Goal: Use online tool/utility: Utilize a website feature to perform a specific function

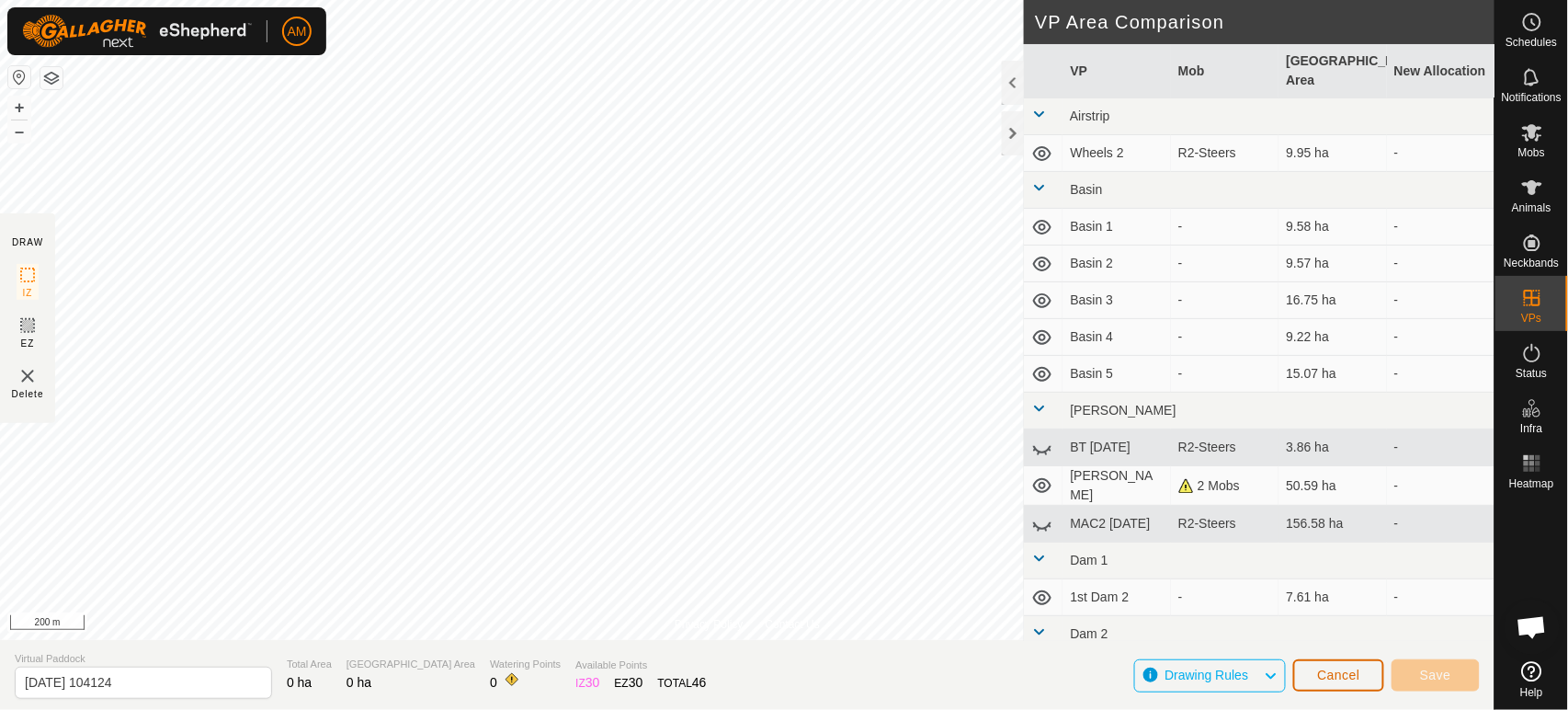
click at [1347, 686] on button "Cancel" at bounding box center [1338, 675] width 91 height 32
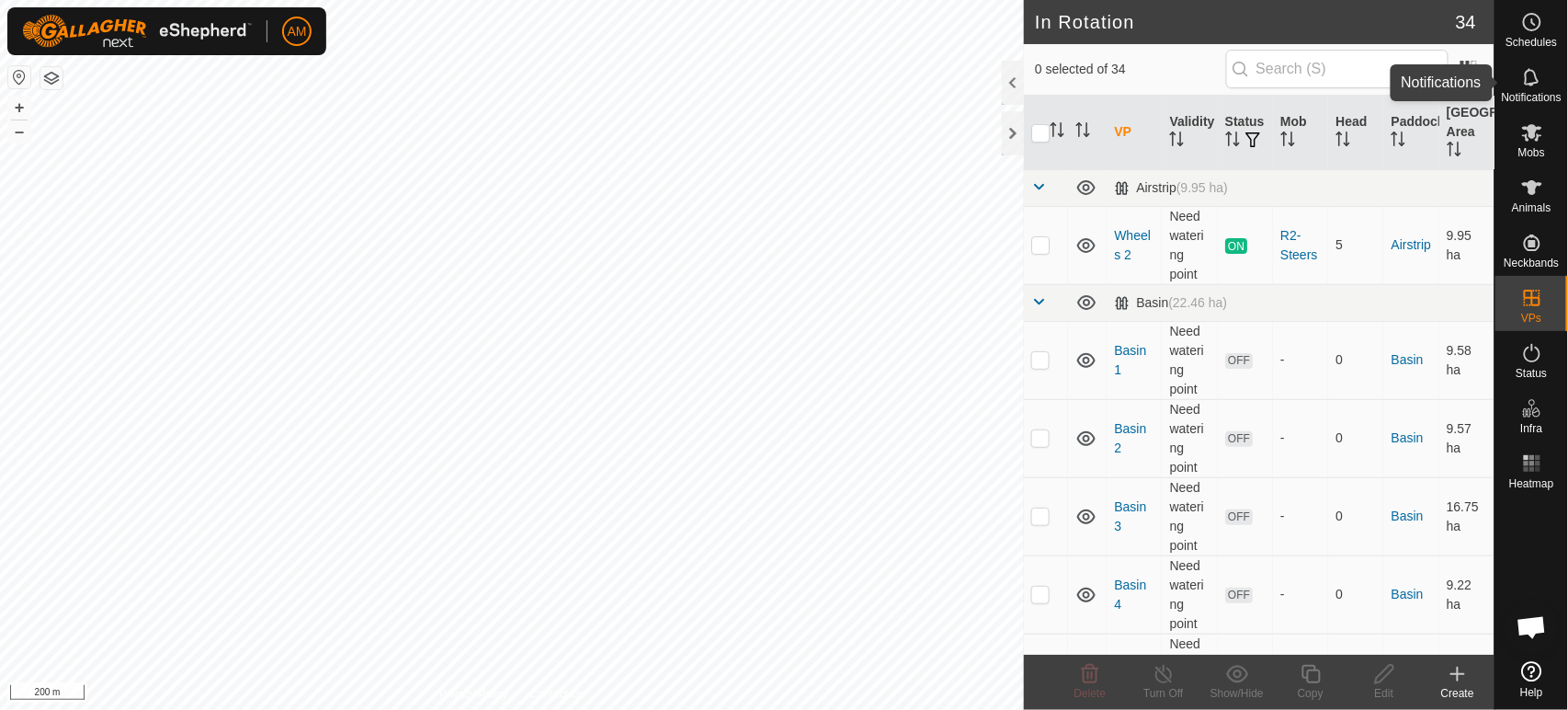
click at [1538, 85] on icon at bounding box center [1532, 77] width 22 height 22
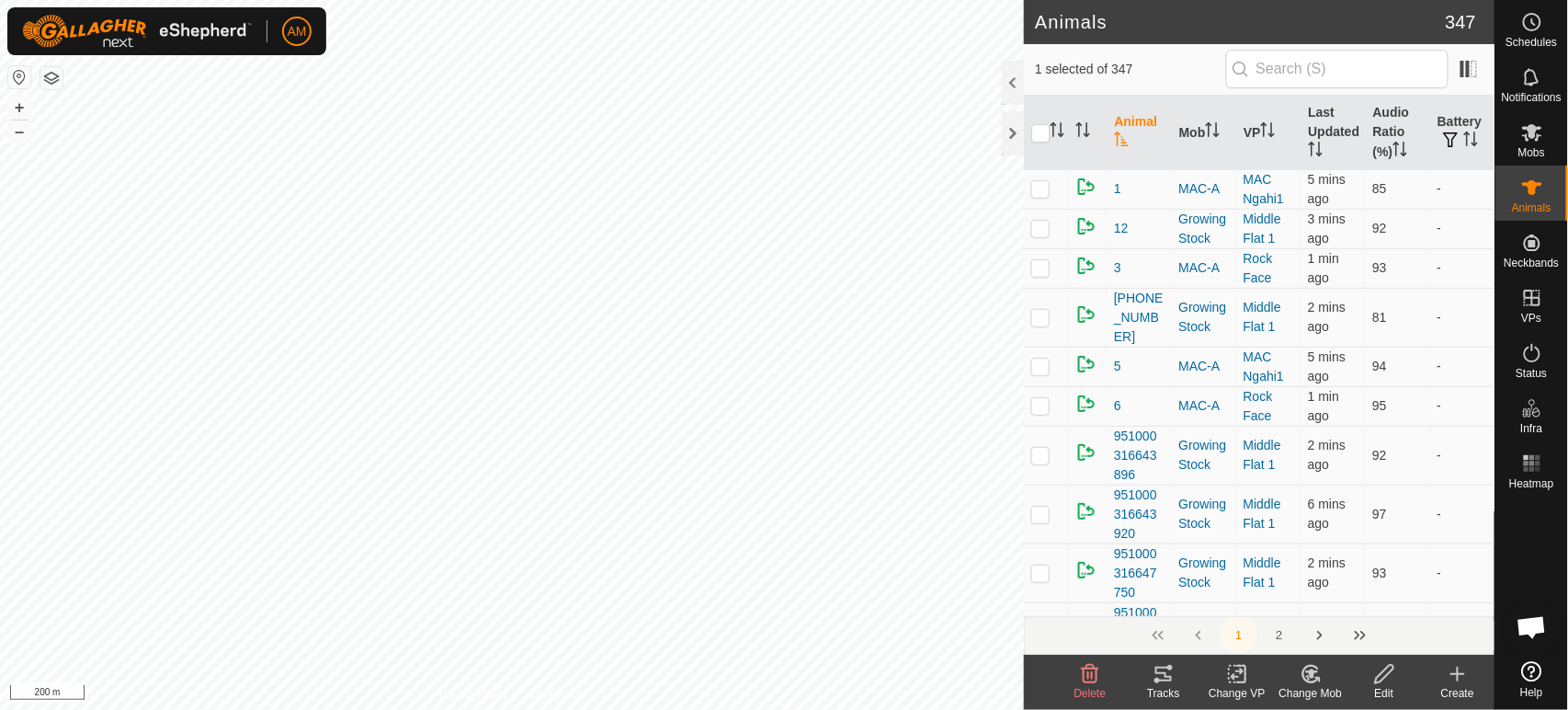
click at [1156, 674] on icon at bounding box center [1164, 674] width 22 height 22
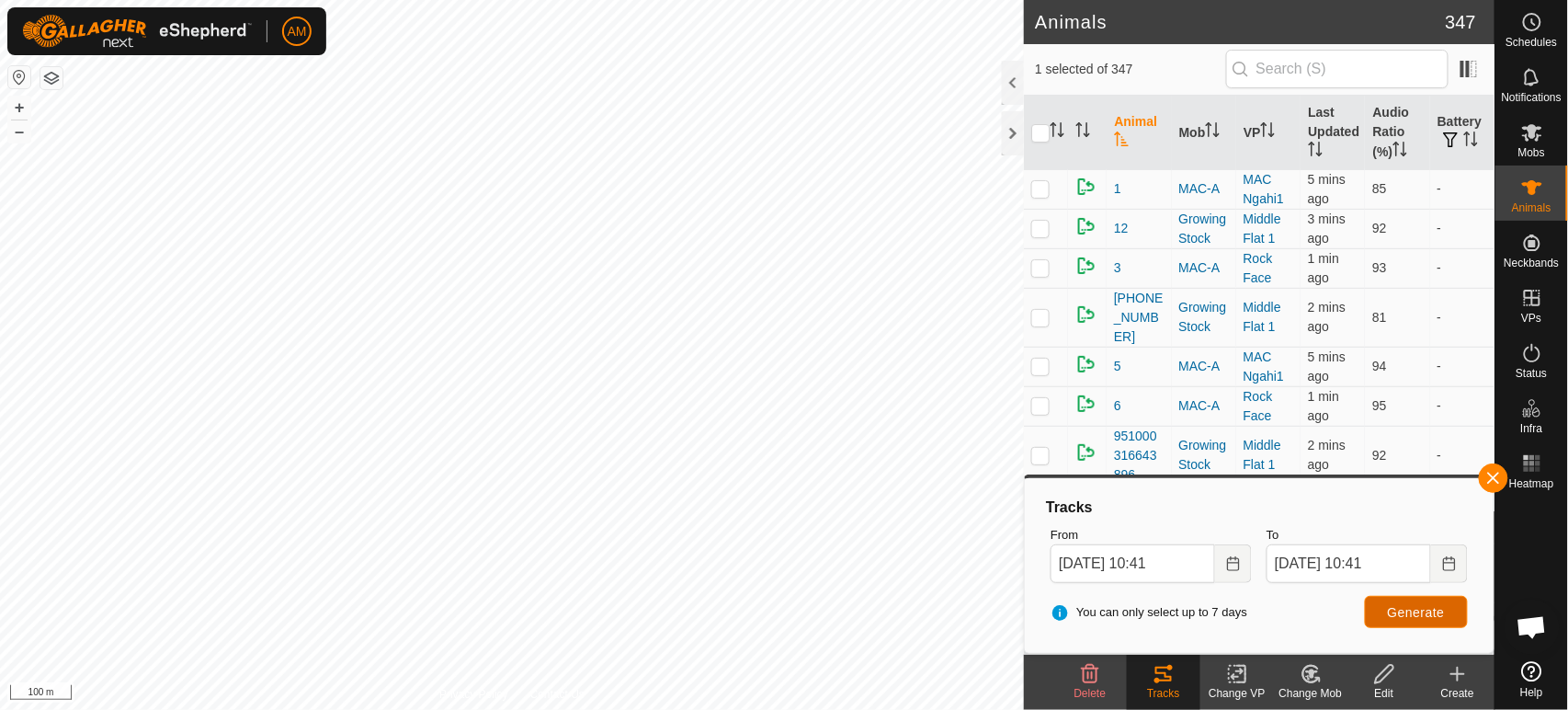
click at [1421, 614] on span "Generate" at bounding box center [1416, 612] width 57 height 15
click at [1234, 568] on icon "Choose Date" at bounding box center [1233, 563] width 15 height 15
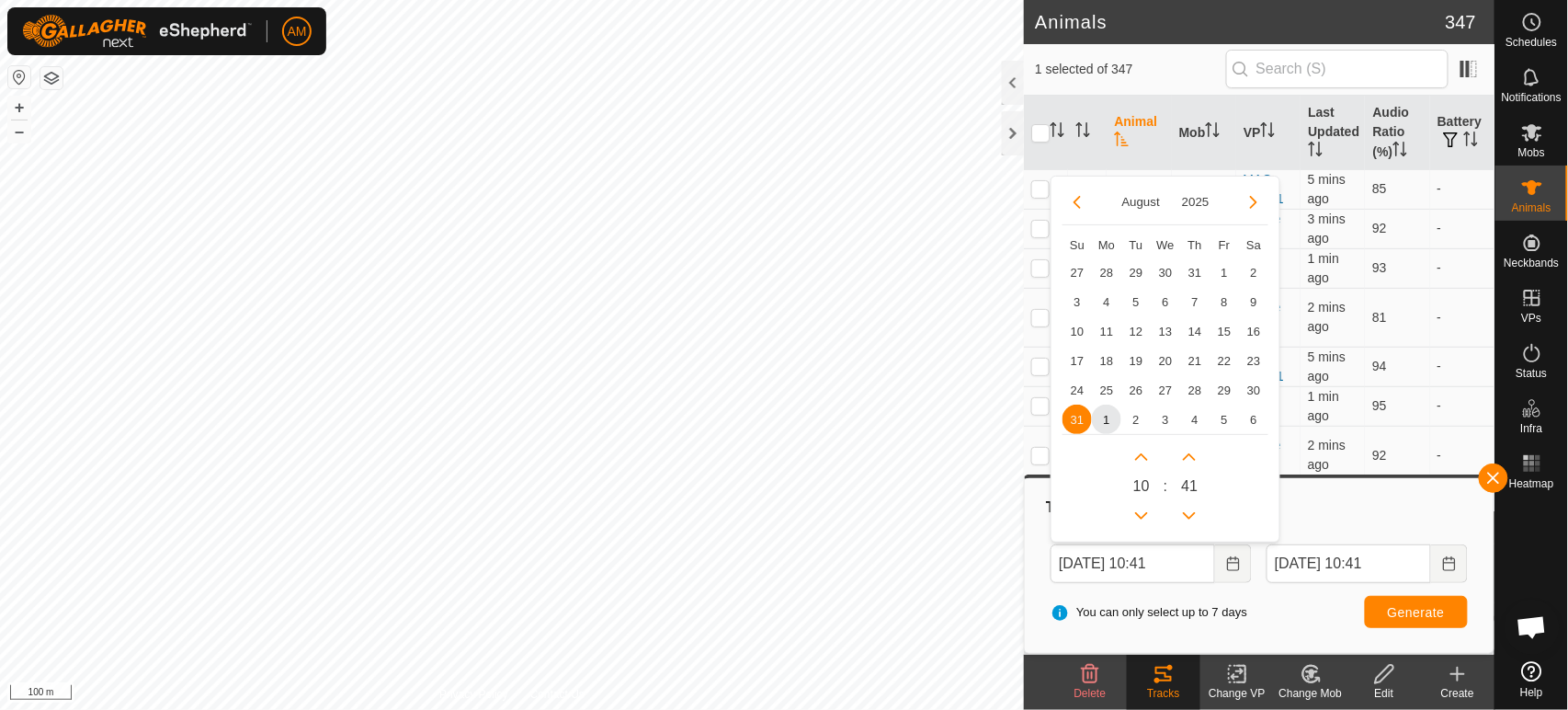
click at [1073, 387] on span "24" at bounding box center [1077, 389] width 29 height 29
type input "[DATE] 10:41"
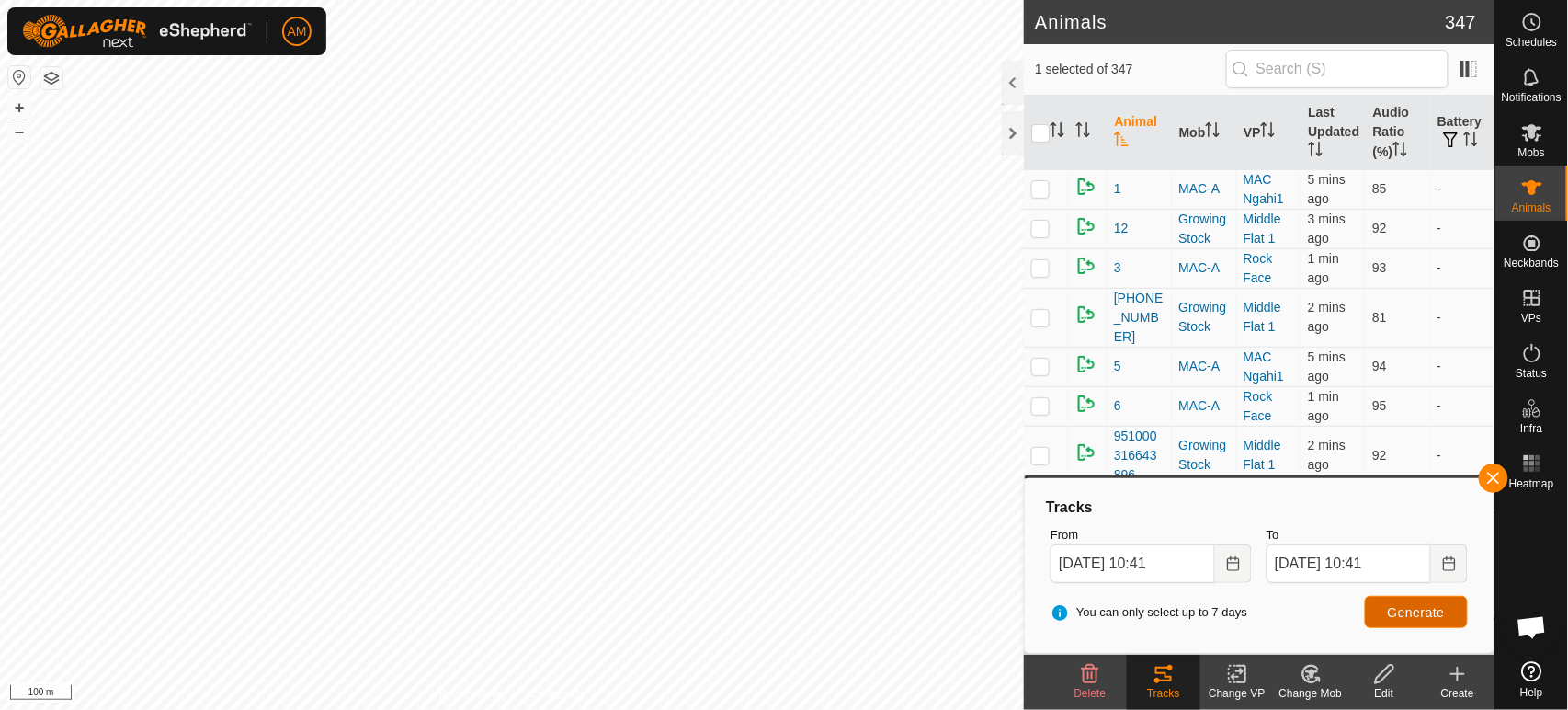
click at [1424, 610] on span "Generate" at bounding box center [1416, 612] width 57 height 15
click at [1229, 560] on icon "Choose Date" at bounding box center [1233, 563] width 15 height 15
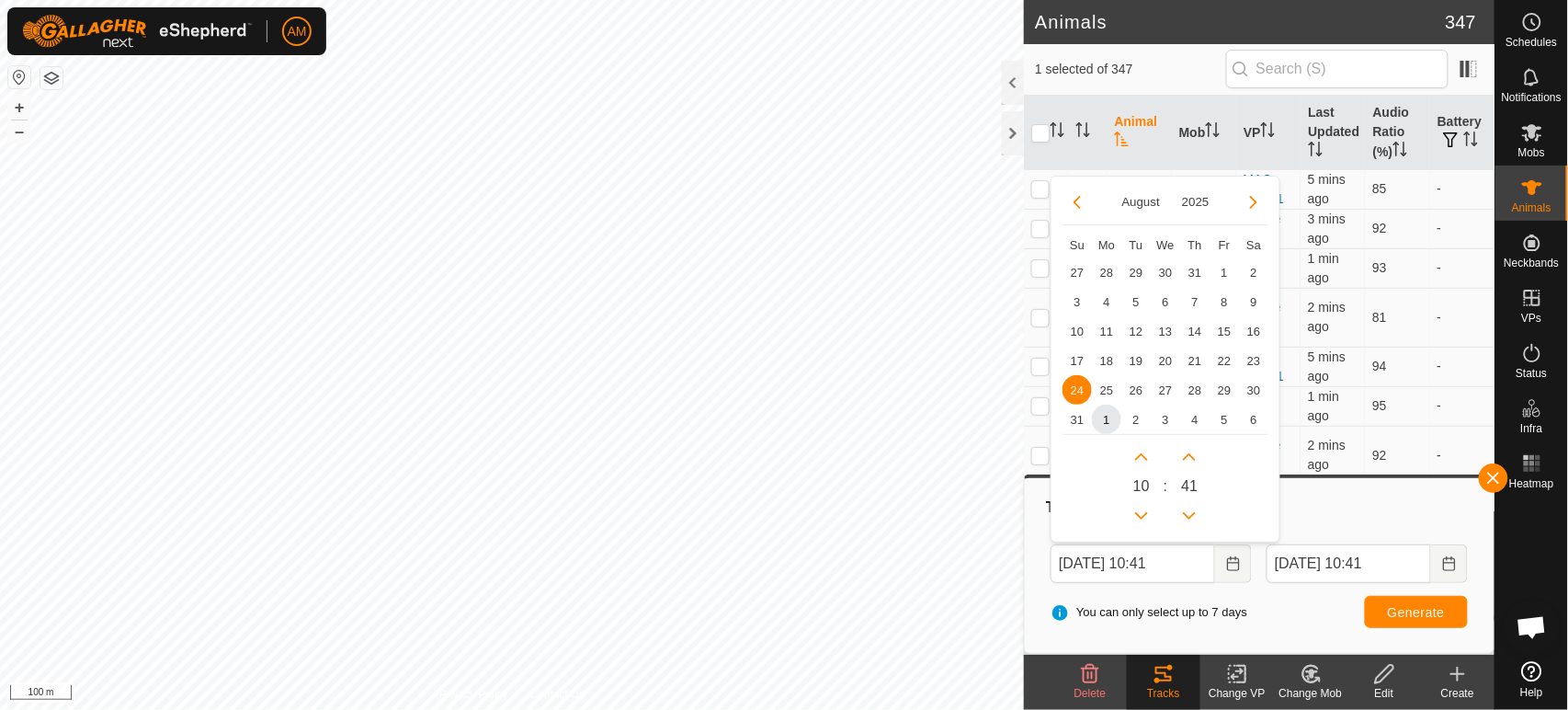
click at [1204, 389] on span "28" at bounding box center [1194, 389] width 29 height 29
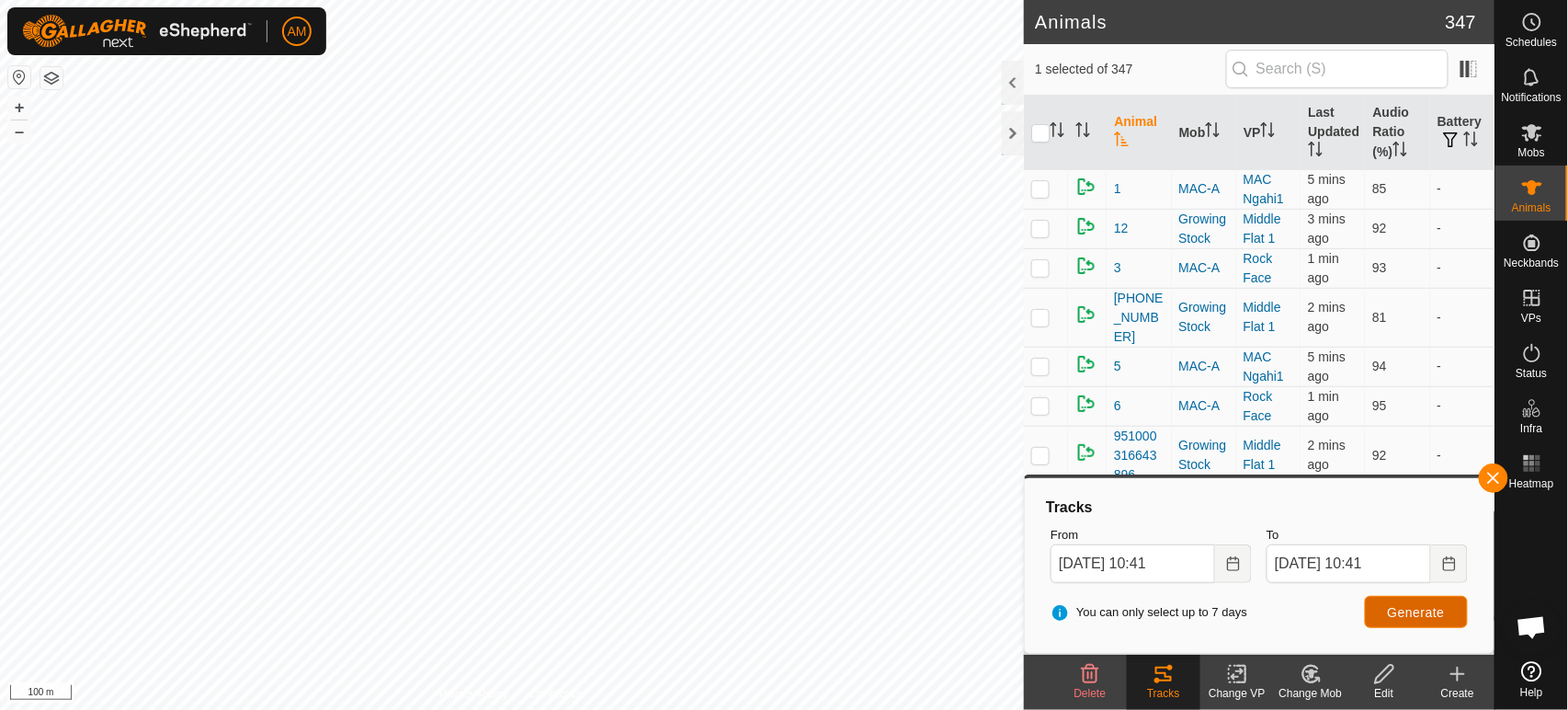
click at [1425, 606] on span "Generate" at bounding box center [1416, 612] width 57 height 15
click at [1422, 617] on span "Generate" at bounding box center [1416, 612] width 57 height 15
click at [1229, 553] on button "Choose Date" at bounding box center [1233, 563] width 37 height 39
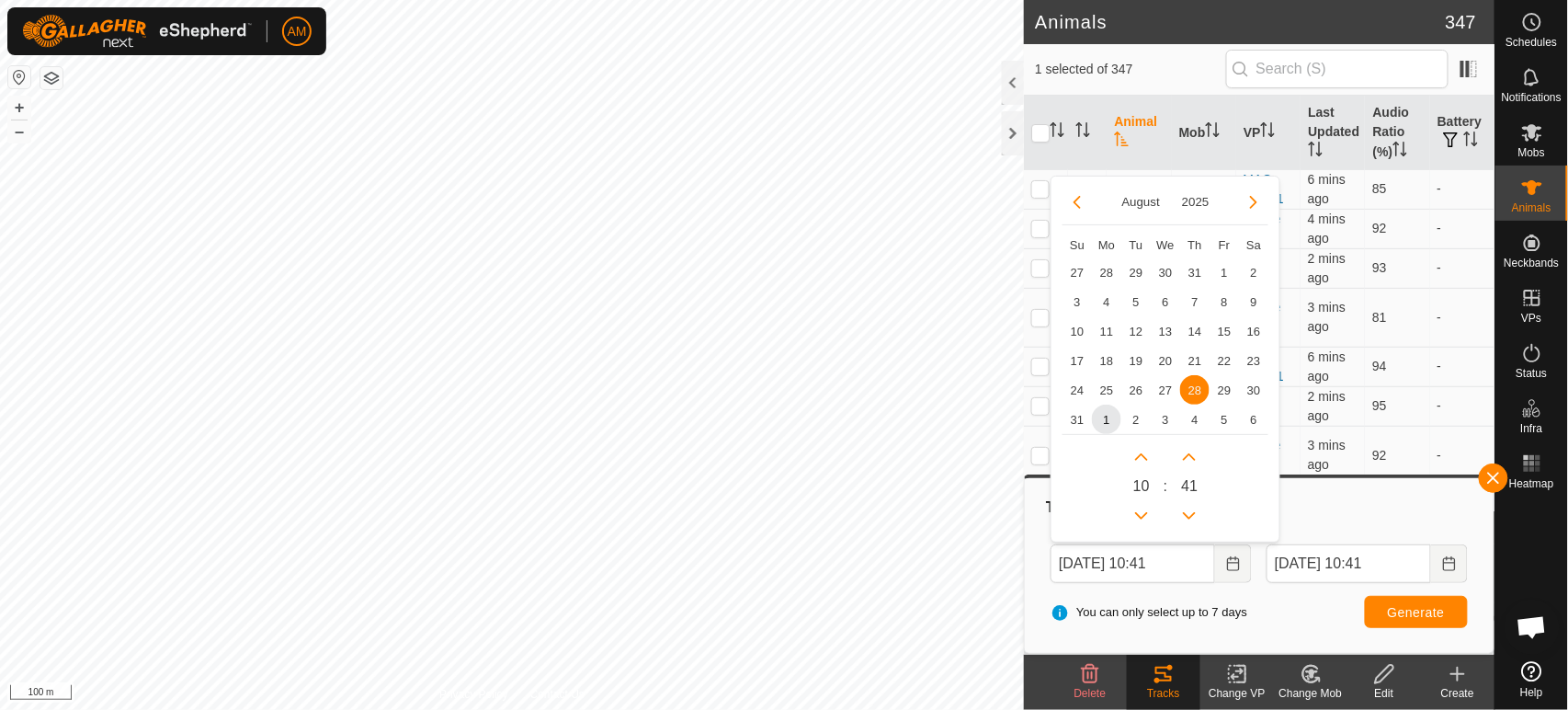
click at [1262, 388] on span "30" at bounding box center [1253, 389] width 29 height 29
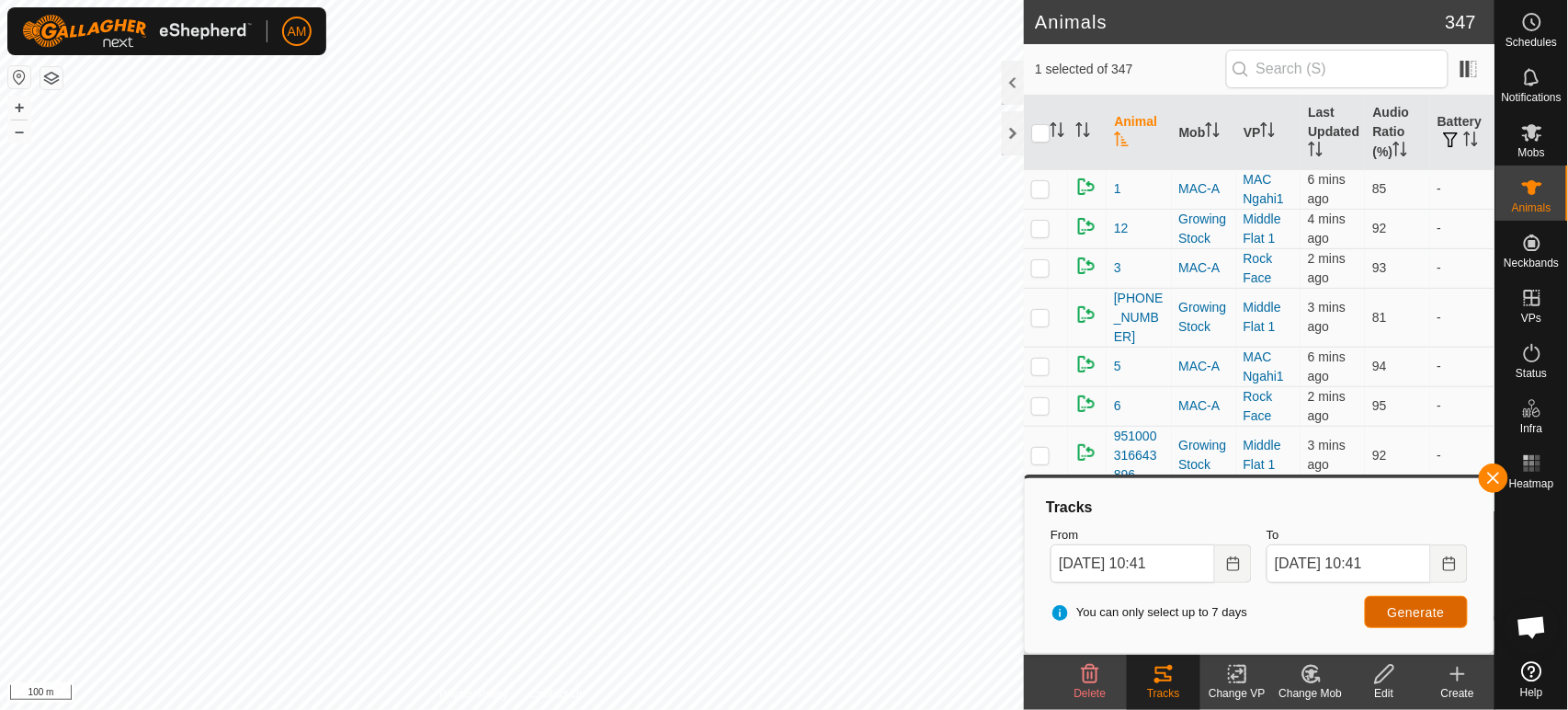
click at [1417, 605] on span "Generate" at bounding box center [1416, 612] width 57 height 15
click at [1226, 564] on icon "Choose Date" at bounding box center [1233, 563] width 15 height 15
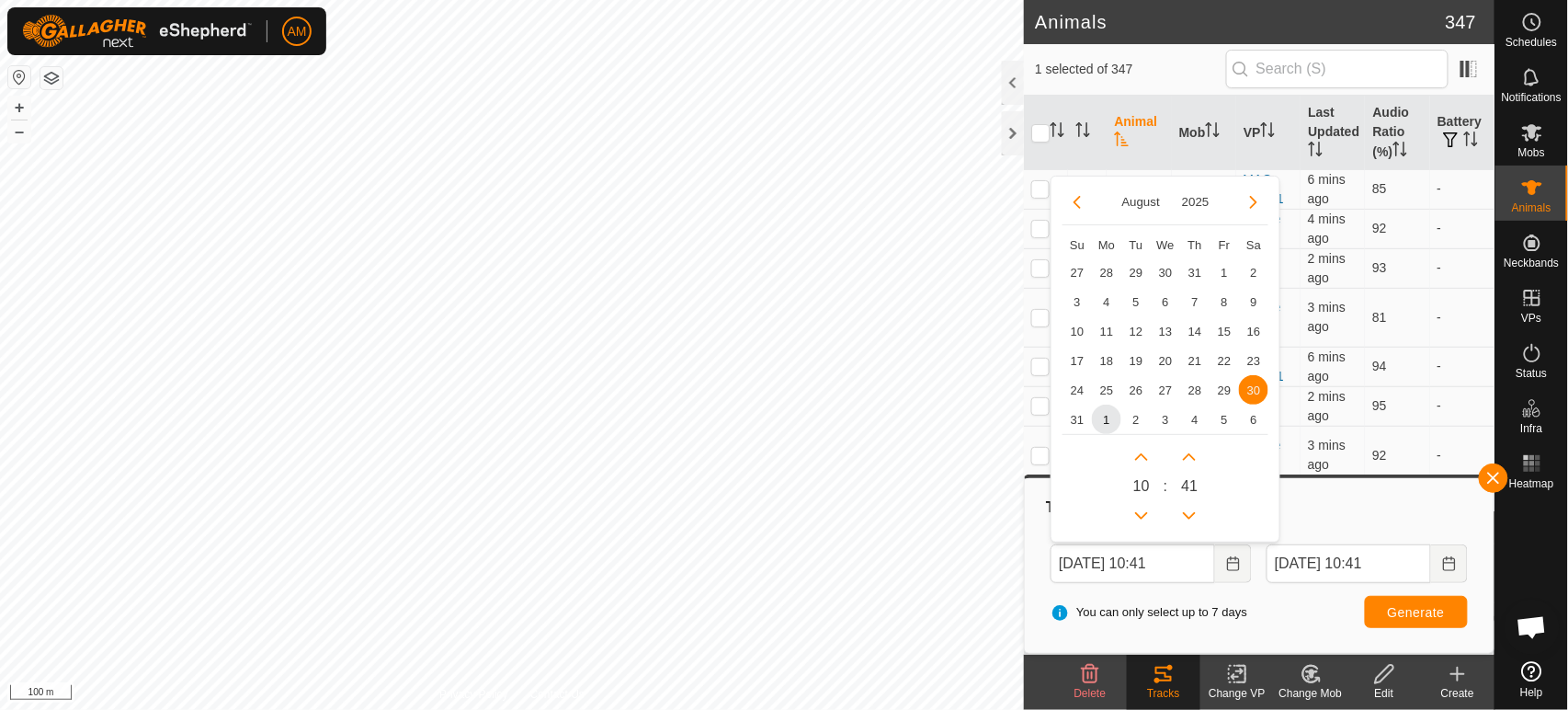
click at [1233, 390] on span "29" at bounding box center [1223, 389] width 29 height 29
type input "[DATE] 10:41"
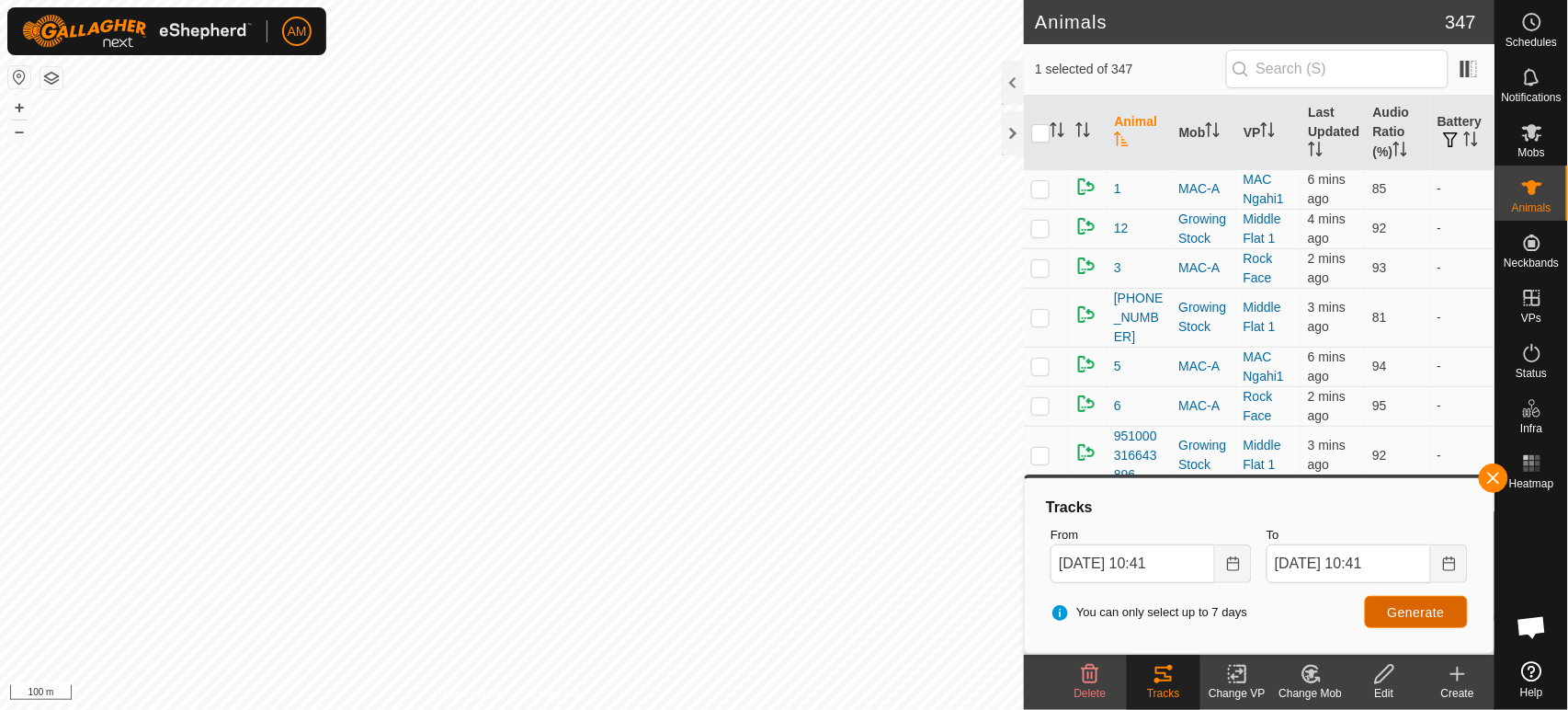
click at [1426, 616] on span "Generate" at bounding box center [1416, 612] width 57 height 15
click at [282, 38] on div "AM Schedules Notifications Mobs Animals Neckbands VPs Status Infra Heatmap Help…" at bounding box center [784, 355] width 1568 height 710
click at [791, 34] on span "Base Stations" at bounding box center [756, 34] width 91 height 16
click at [895, 32] on icon at bounding box center [887, 32] width 15 height 15
